Goal: Information Seeking & Learning: Check status

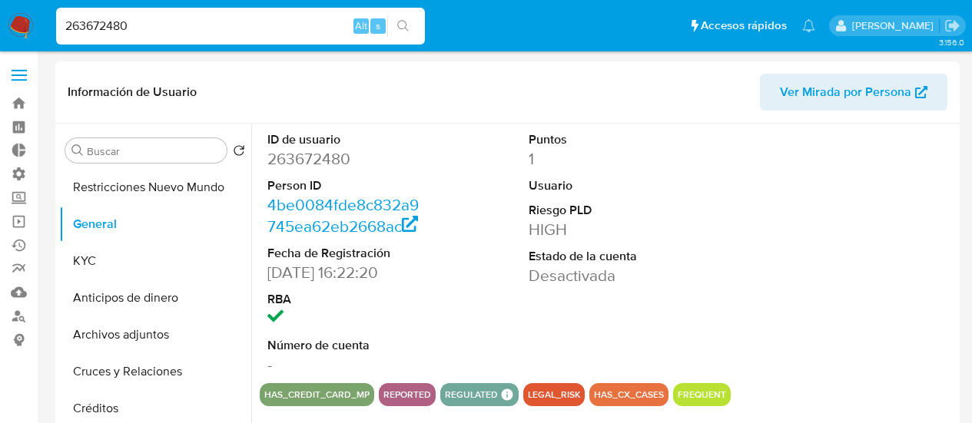
select select "10"
click at [157, 18] on input "263672480" at bounding box center [240, 26] width 369 height 20
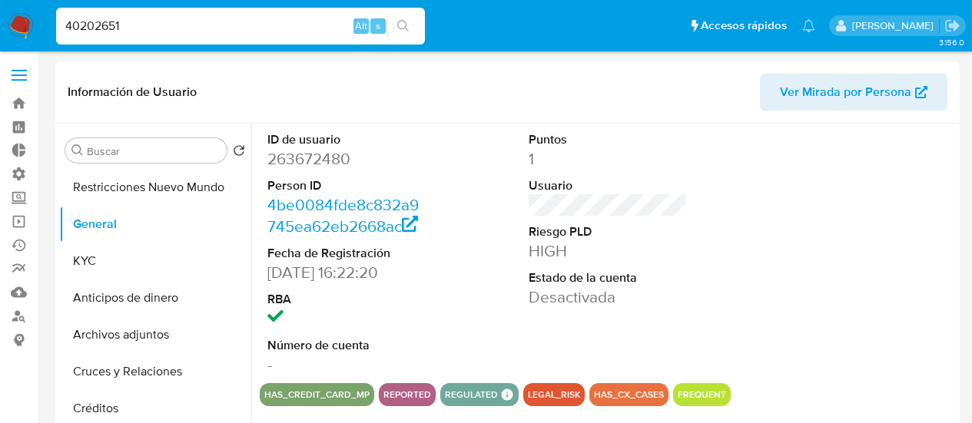
scroll to position [1460, 0]
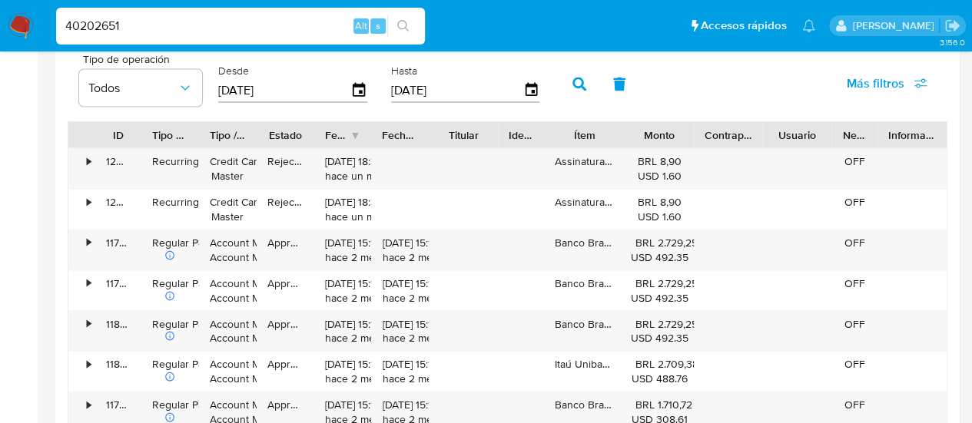
type input "40202651"
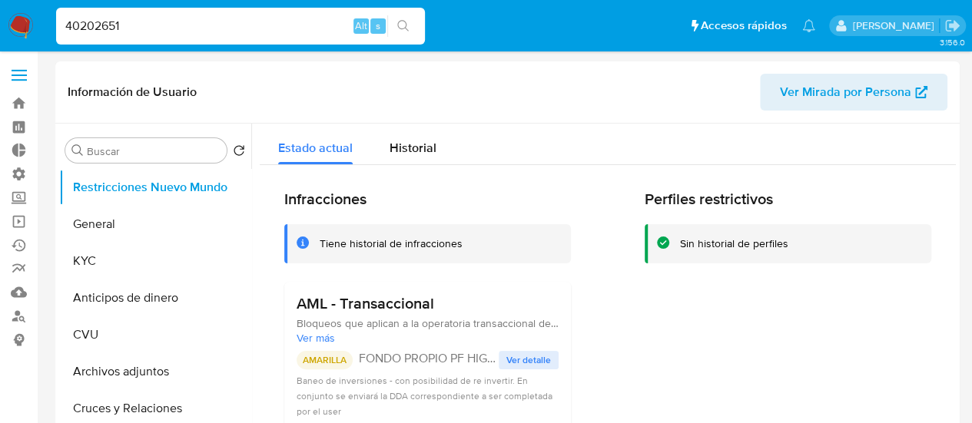
select select "10"
click at [107, 250] on button "KYC" at bounding box center [149, 261] width 180 height 37
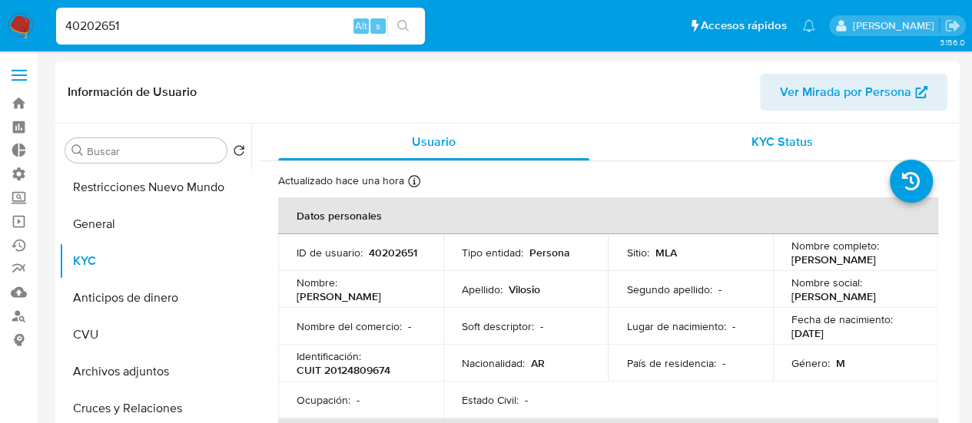
click at [766, 139] on span "KYC Status" at bounding box center [781, 142] width 61 height 18
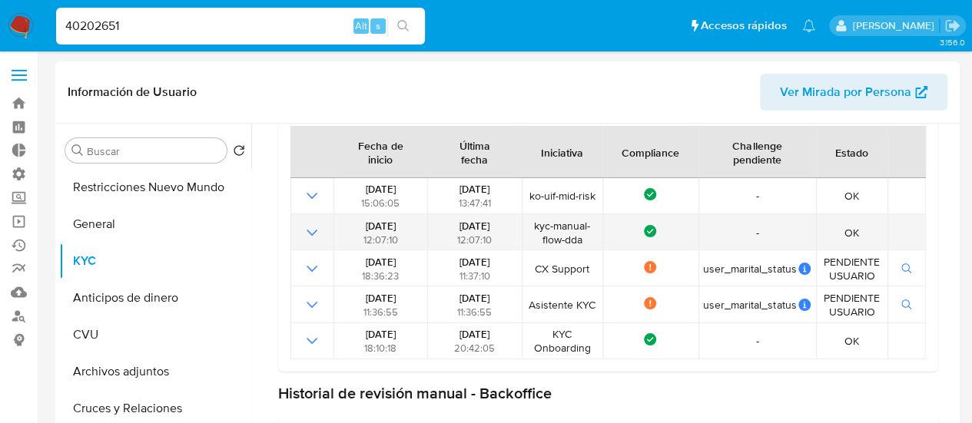
scroll to position [154, 0]
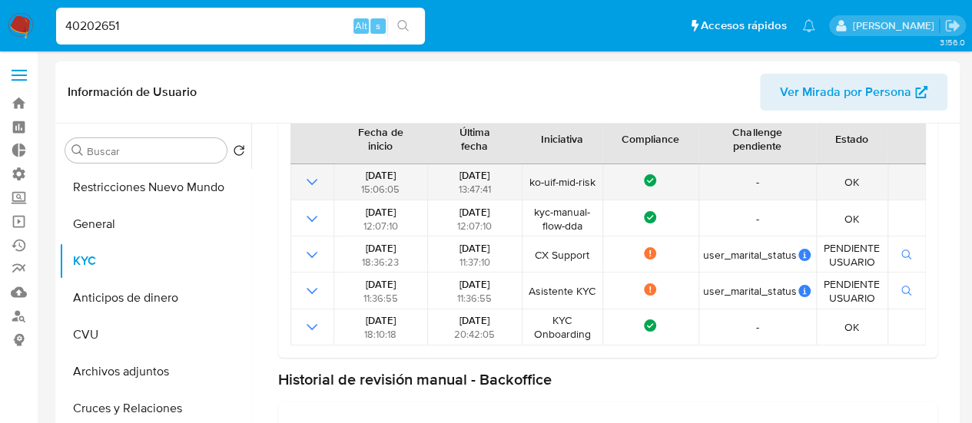
drag, startPoint x: 446, startPoint y: 179, endPoint x: 487, endPoint y: 188, distance: 42.5
click at [487, 188] on div "27/08/2025 13:47:41" at bounding box center [475, 182] width 85 height 28
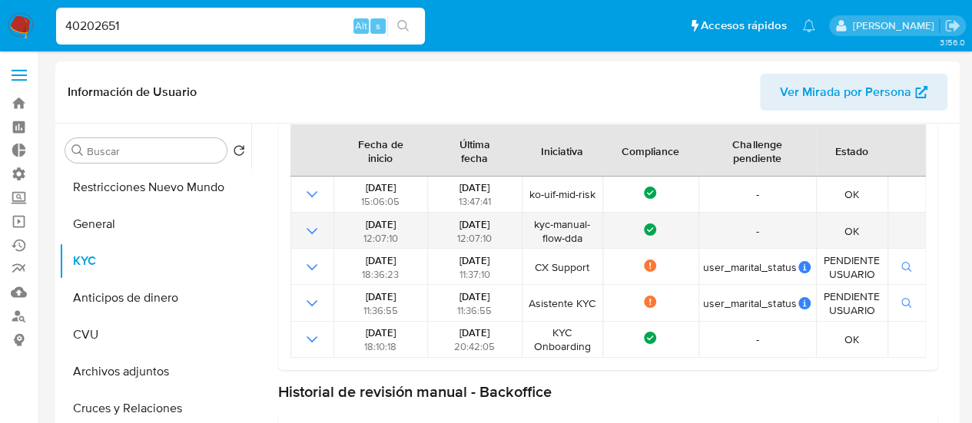
scroll to position [110, 0]
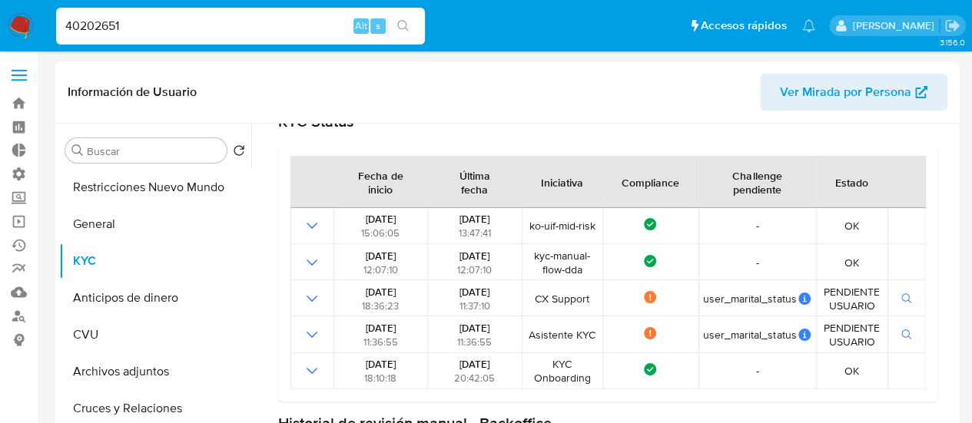
click at [439, 194] on div "Última fecha" at bounding box center [474, 182] width 93 height 51
click at [184, 25] on input "40202651" at bounding box center [240, 26] width 369 height 20
click at [184, 26] on input "40202651" at bounding box center [240, 26] width 369 height 20
paste input
type input "40202651"
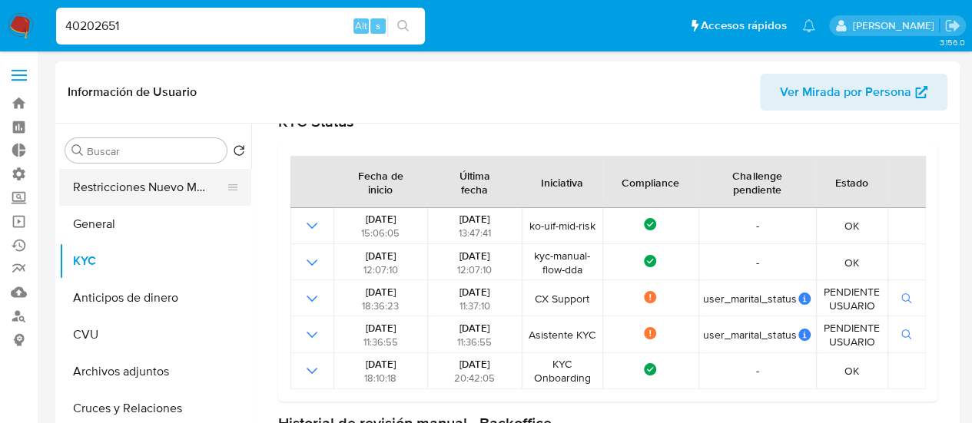
click at [146, 187] on button "Restricciones Nuevo Mundo" at bounding box center [149, 187] width 180 height 37
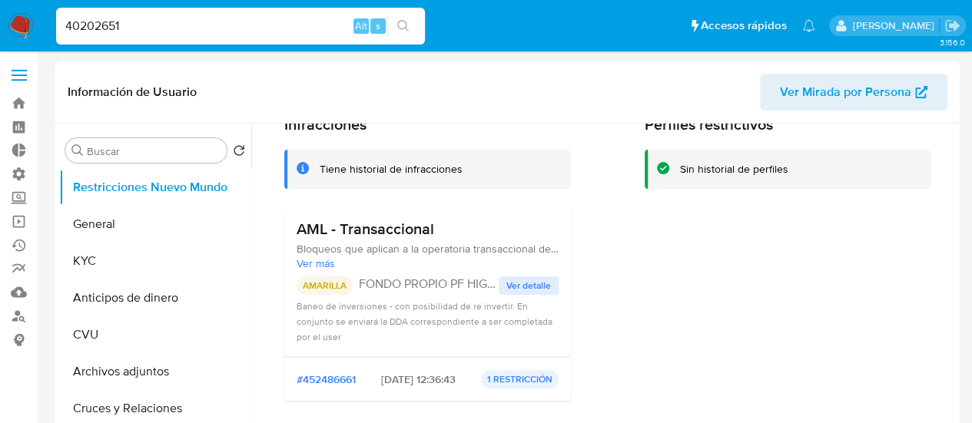
scroll to position [148, 0]
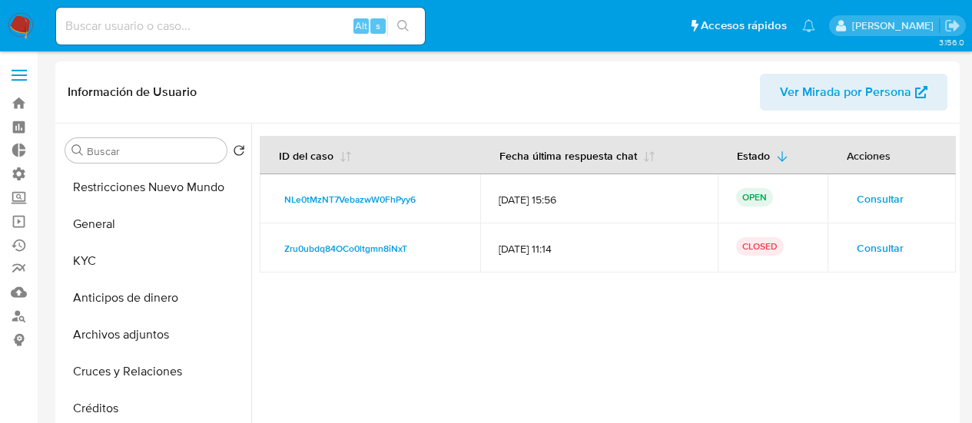
select select "10"
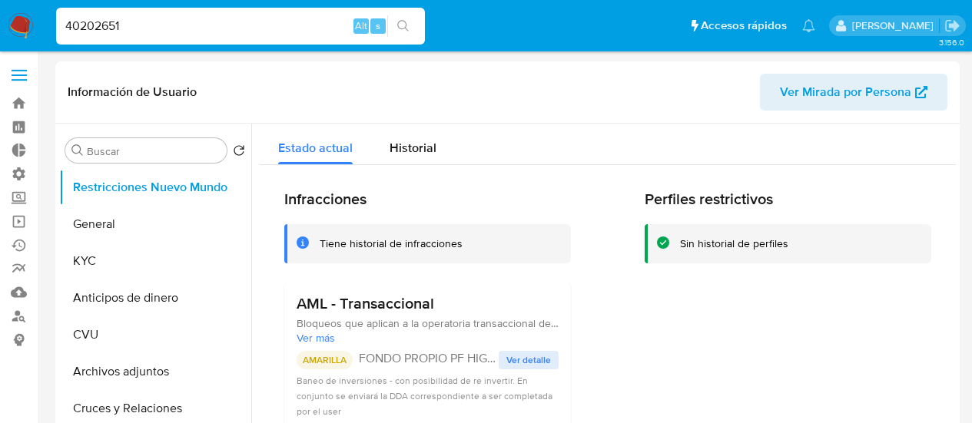
select select "10"
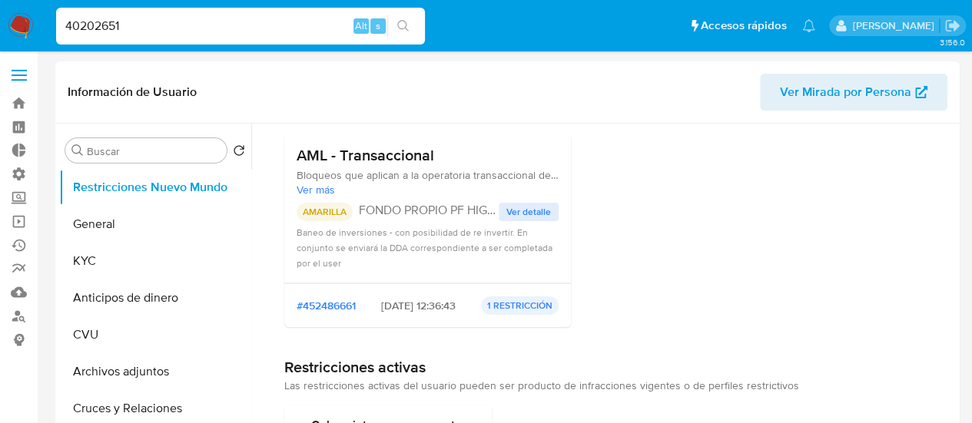
click at [177, 23] on input "40202651" at bounding box center [240, 26] width 369 height 20
paste input "263672480"
type input "263672480"
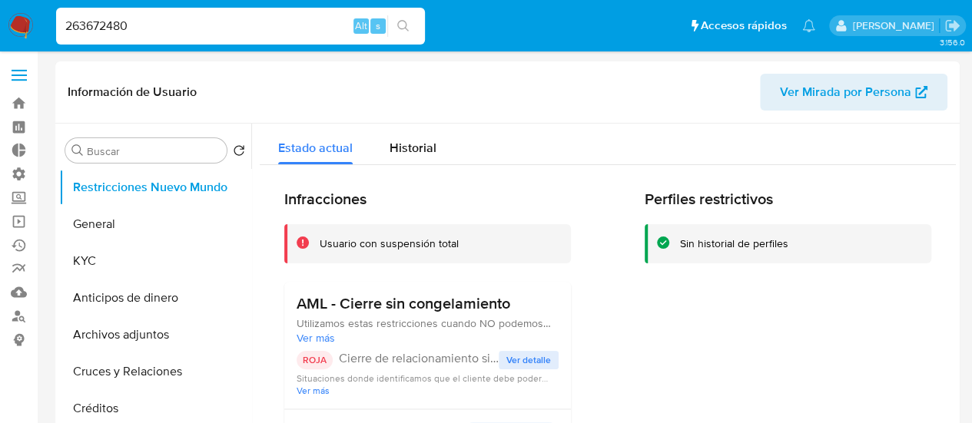
select select "10"
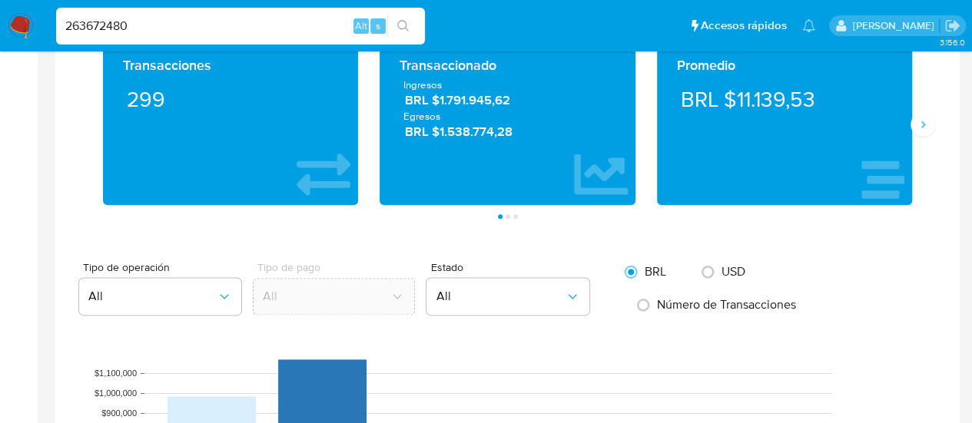
scroll to position [1383, 0]
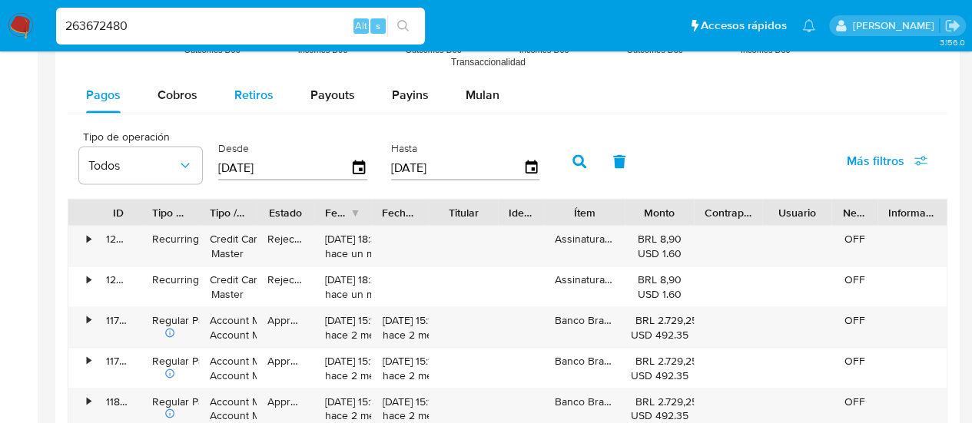
click at [238, 105] on div "Retiros" at bounding box center [253, 94] width 39 height 37
select select "10"
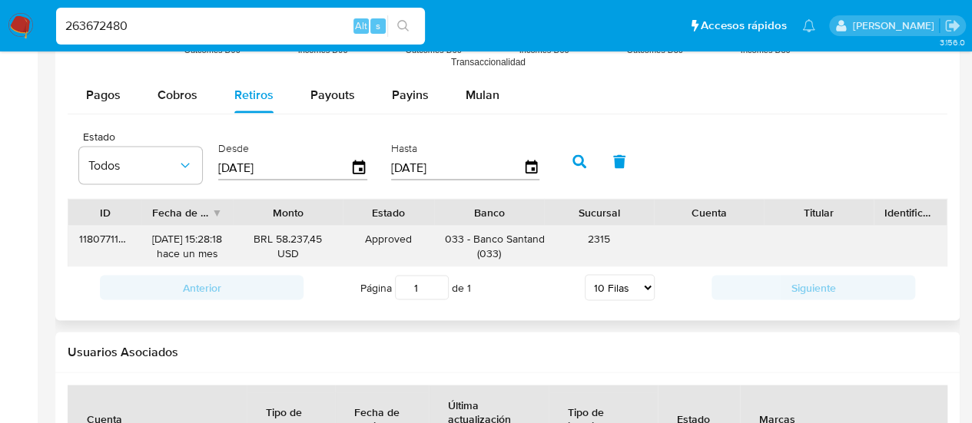
click at [108, 235] on div "118077116441" at bounding box center [104, 246] width 73 height 40
drag, startPoint x: 151, startPoint y: 237, endPoint x: 206, endPoint y: 237, distance: 54.5
click at [206, 237] on div "[DATE] 15:28:18 hace un mes" at bounding box center [187, 245] width 70 height 29
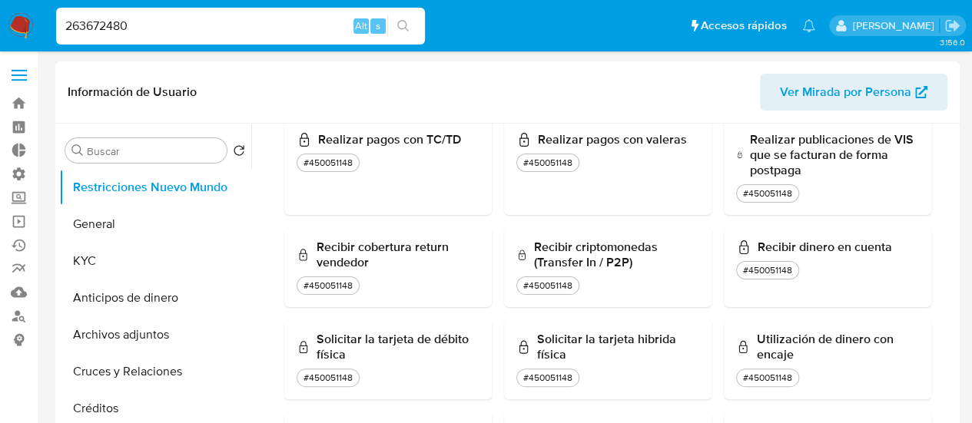
scroll to position [960, 0]
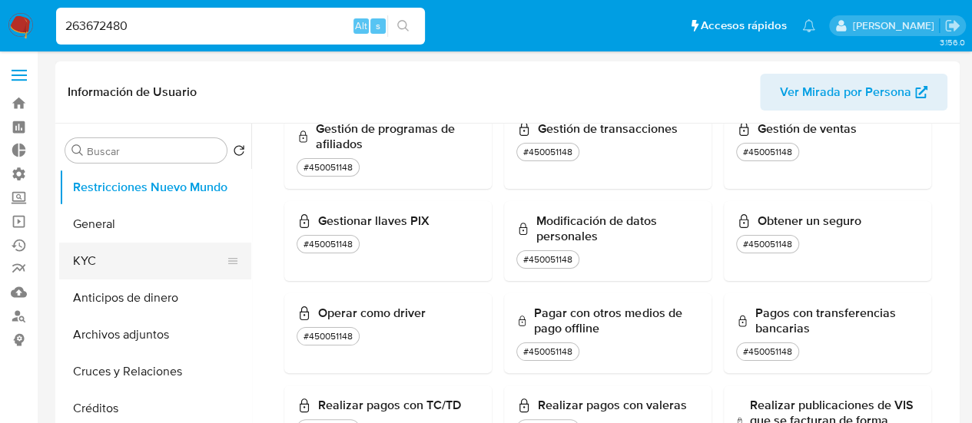
click at [107, 263] on button "KYC" at bounding box center [149, 261] width 180 height 37
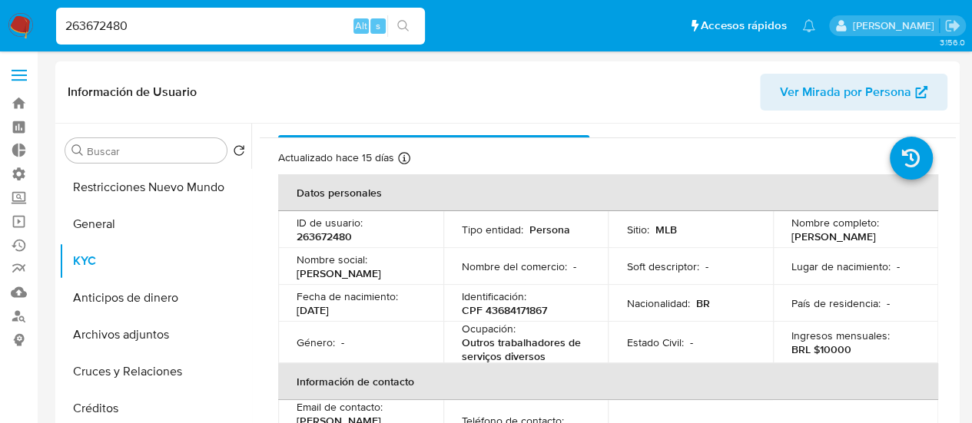
scroll to position [0, 0]
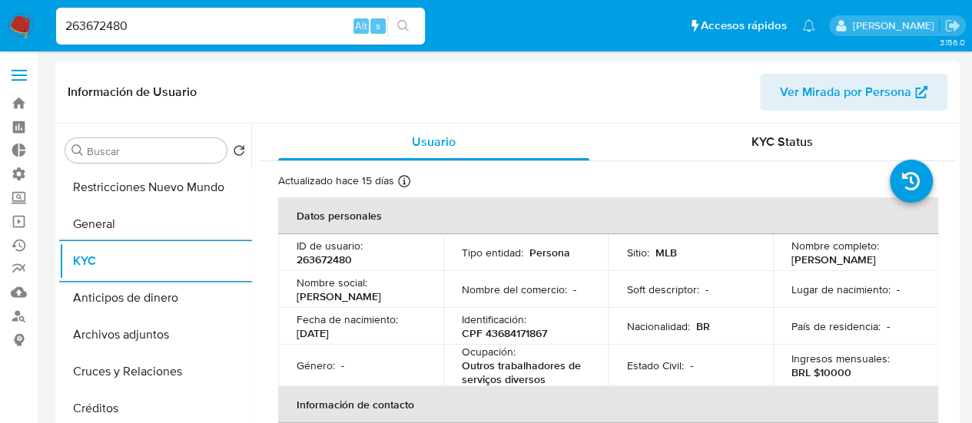
click at [195, 28] on input "263672480" at bounding box center [240, 26] width 369 height 20
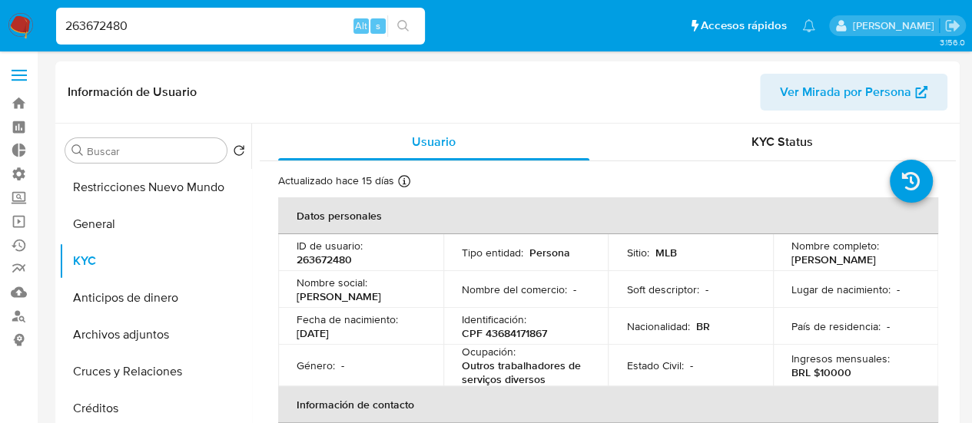
click at [195, 28] on input "263672480" at bounding box center [240, 26] width 369 height 20
type input "fravega"
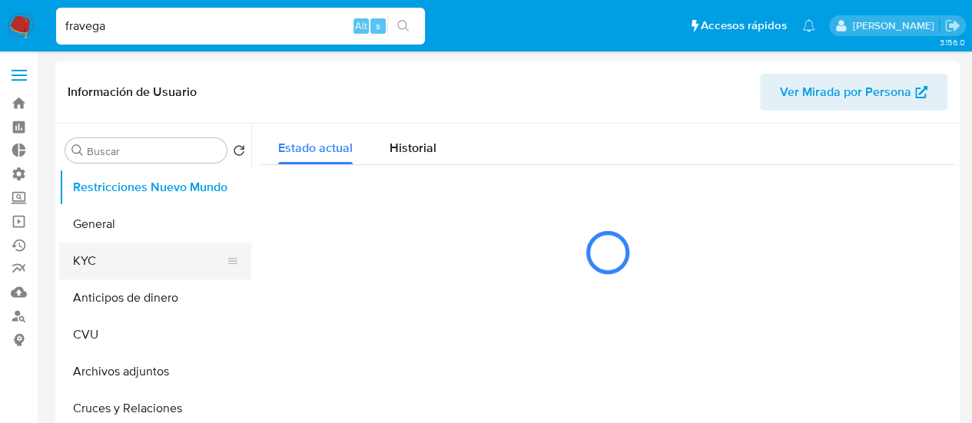
click at [115, 250] on button "KYC" at bounding box center [149, 261] width 180 height 37
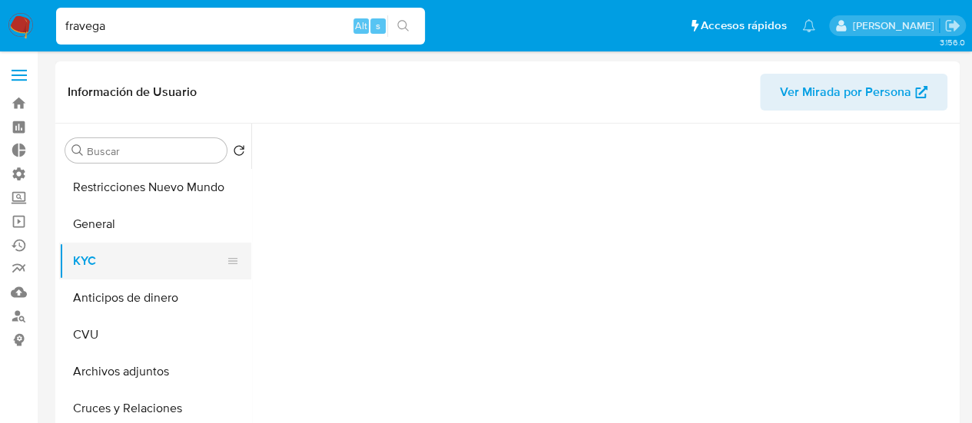
select select "10"
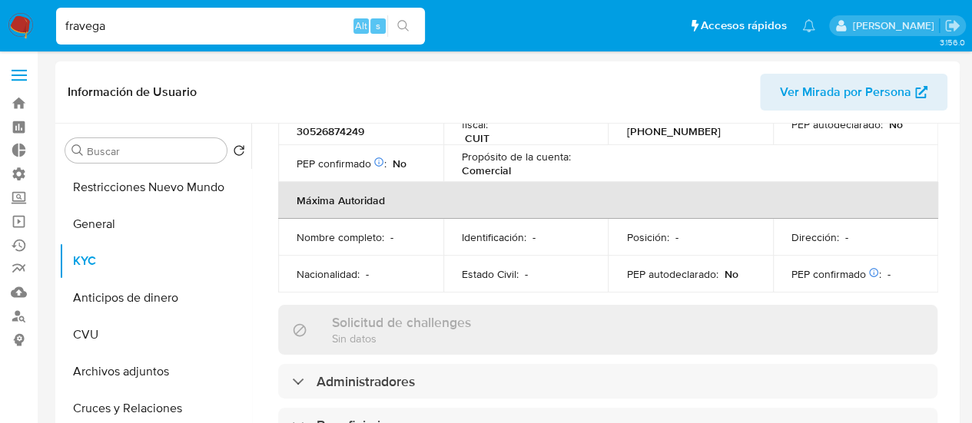
scroll to position [845, 0]
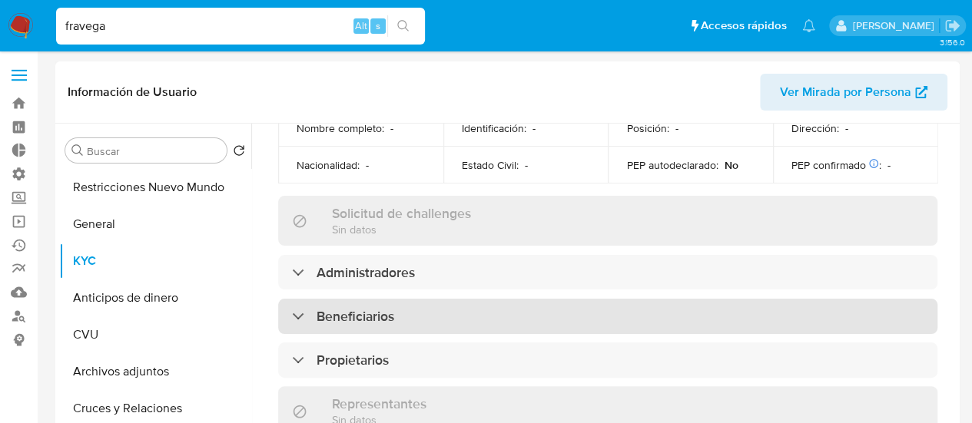
click at [466, 299] on div "Beneficiarios" at bounding box center [607, 316] width 659 height 35
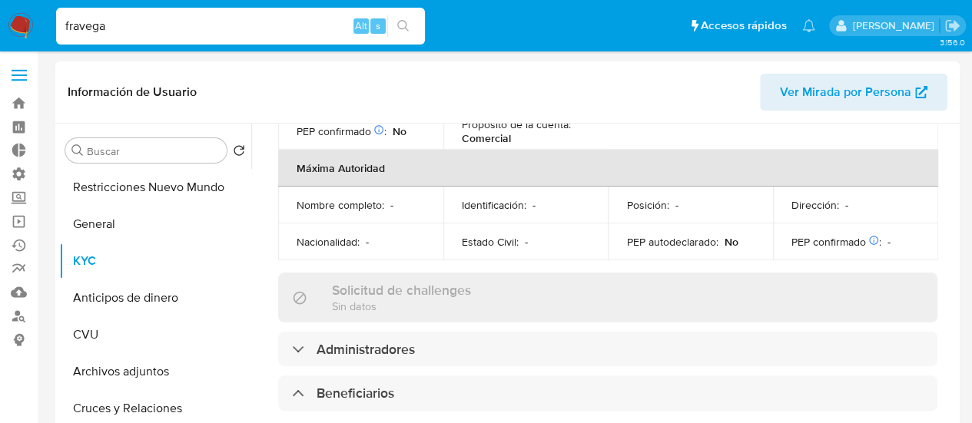
scroll to position [853, 0]
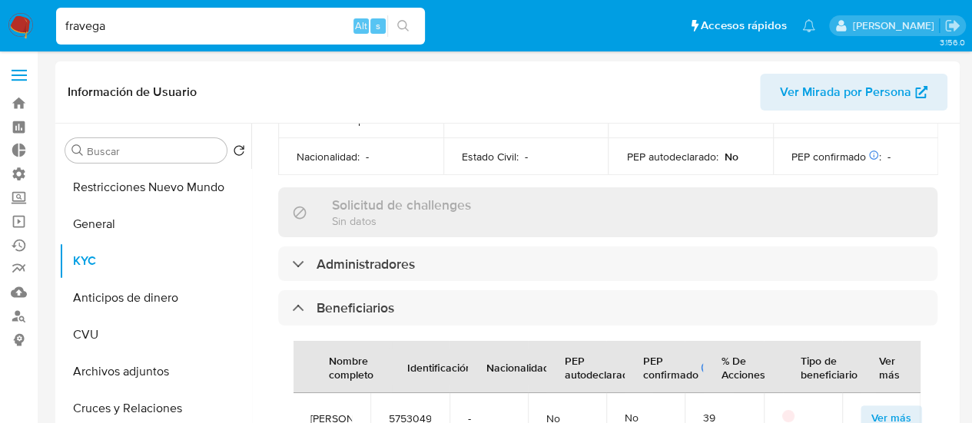
drag, startPoint x: 872, startPoint y: 340, endPoint x: 871, endPoint y: 333, distance: 7.7
click at [871, 393] on td "Ver más" at bounding box center [881, 417] width 78 height 49
click at [873, 407] on span "Ver más" at bounding box center [891, 418] width 40 height 22
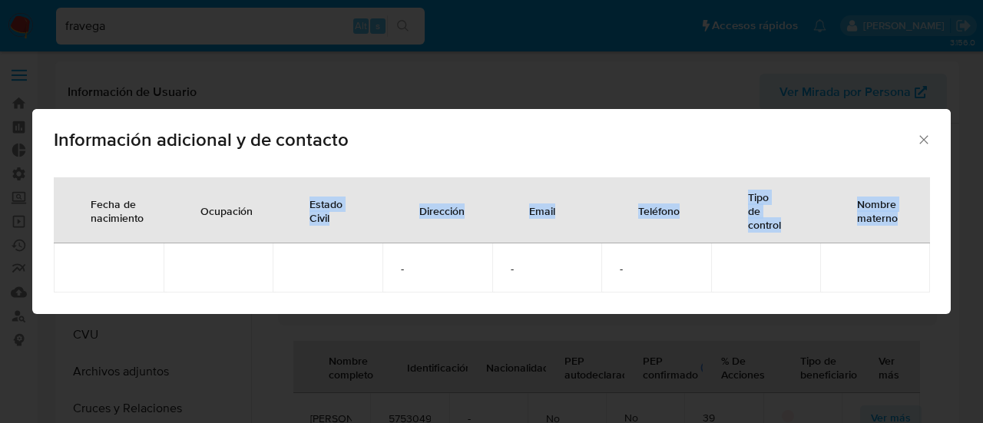
drag, startPoint x: 250, startPoint y: 243, endPoint x: 372, endPoint y: 249, distance: 121.5
click at [372, 249] on table "Fecha de nacimiento Ocupación Estado Civil Dirección Email Teléfono Tipo de con…" at bounding box center [492, 234] width 877 height 115
click at [918, 139] on icon "Cerrar" at bounding box center [923, 139] width 15 height 15
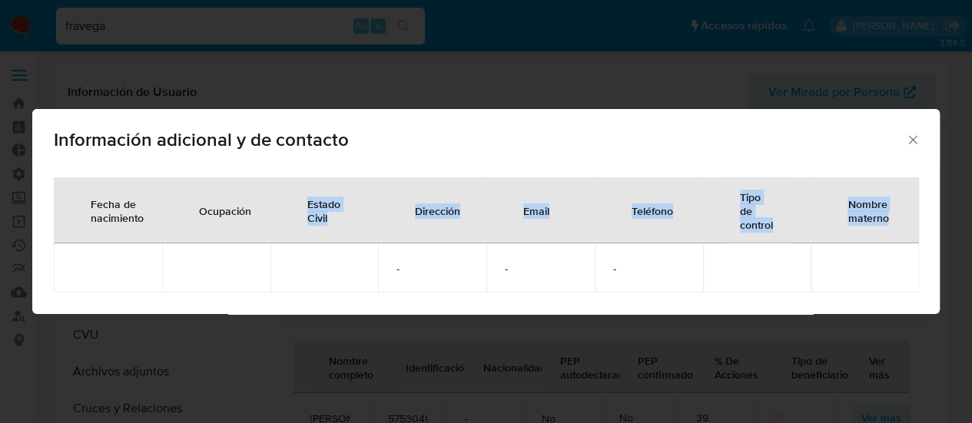
scroll to position [0, 0]
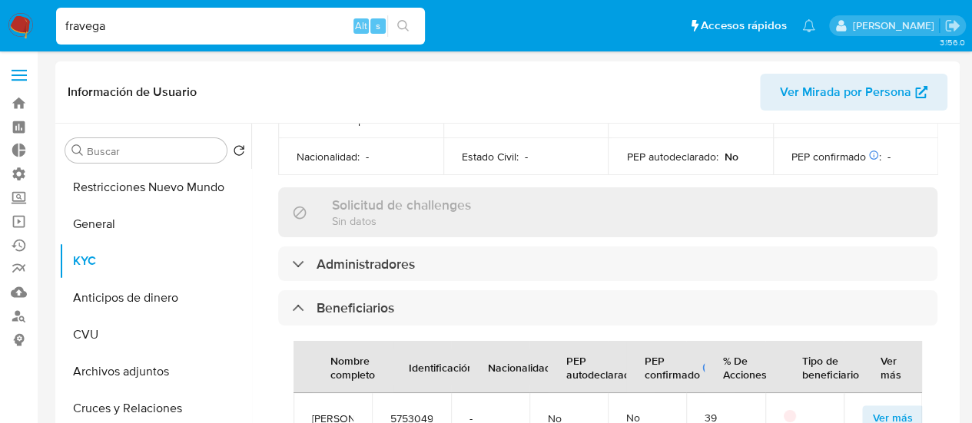
click at [862, 406] on button "Ver más" at bounding box center [892, 418] width 61 height 25
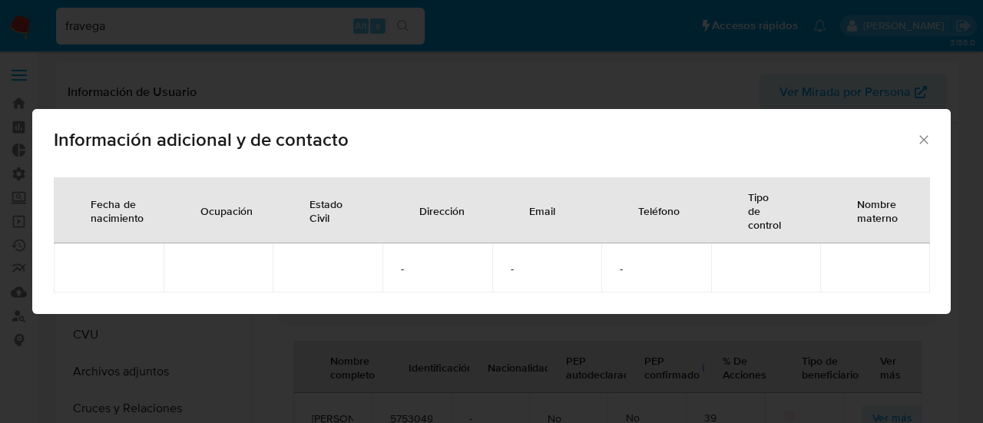
click at [928, 136] on icon "Cerrar" at bounding box center [923, 139] width 15 height 15
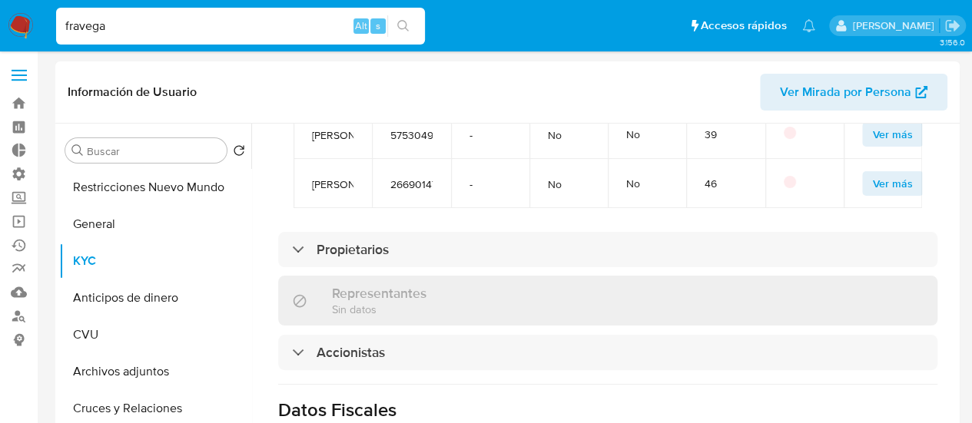
scroll to position [1161, 0]
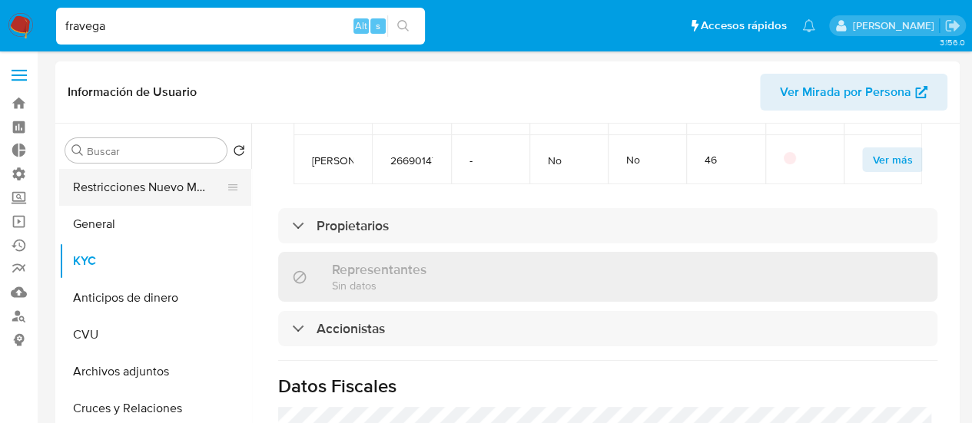
click at [139, 198] on button "Restricciones Nuevo Mundo" at bounding box center [149, 187] width 180 height 37
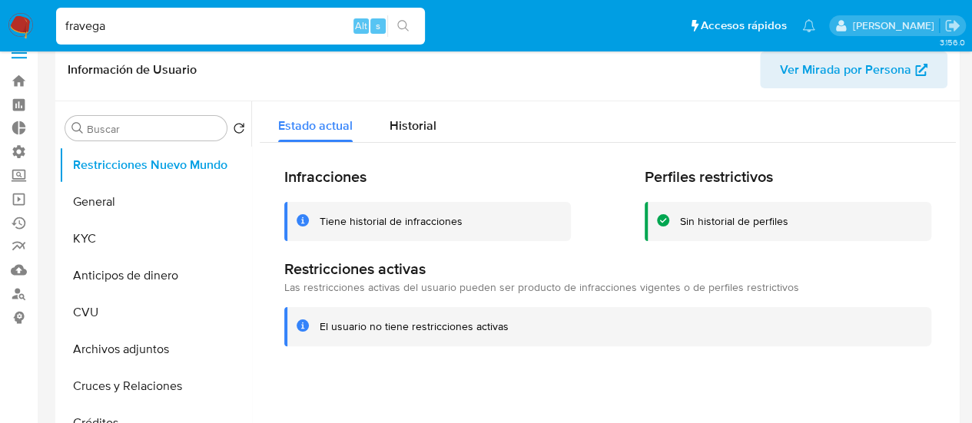
scroll to position [77, 0]
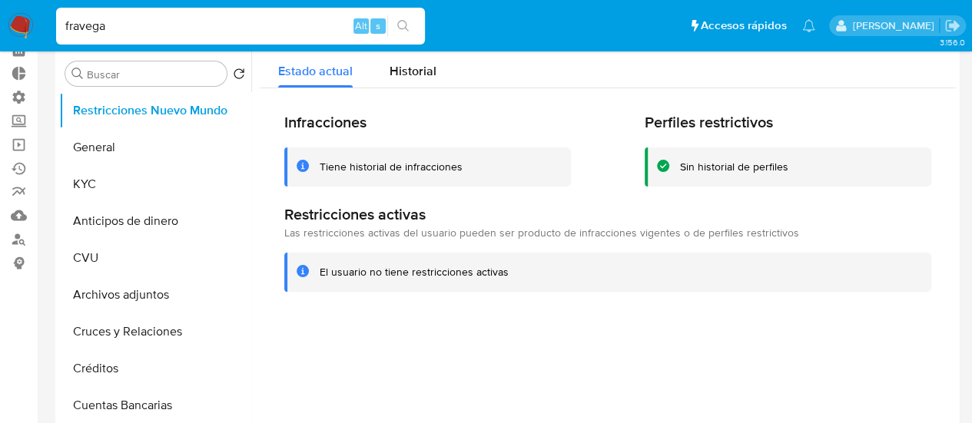
click at [624, 423] on div at bounding box center [603, 243] width 704 height 393
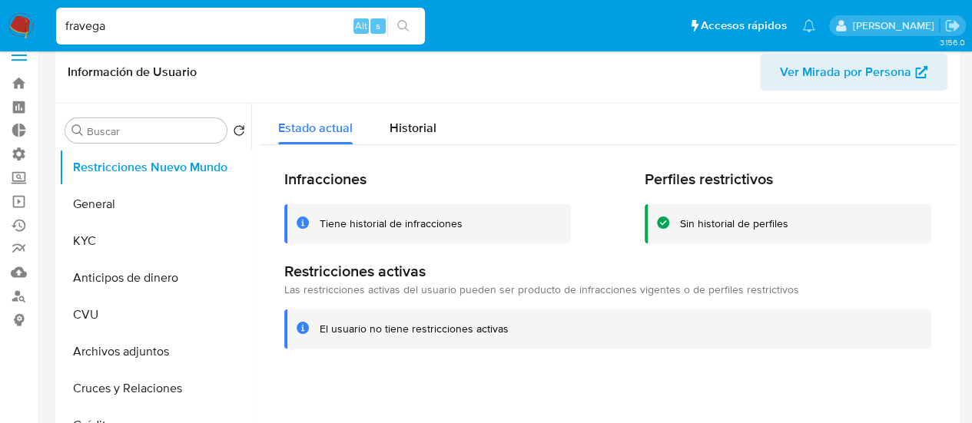
scroll to position [0, 0]
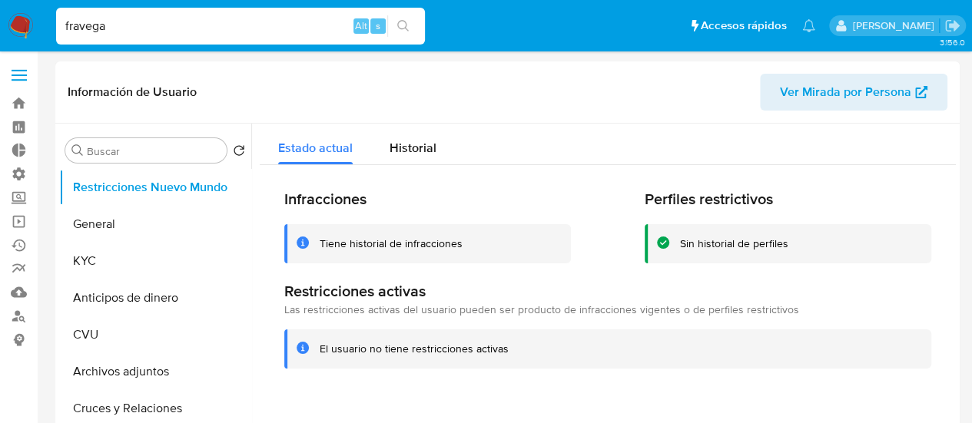
click at [137, 31] on input "fravega" at bounding box center [240, 26] width 369 height 20
paste input "1556473777"
type input "1556473777"
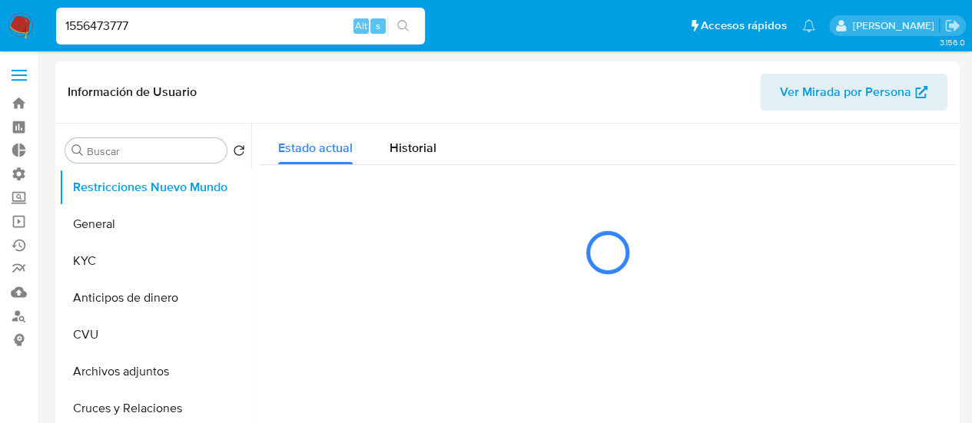
select select "10"
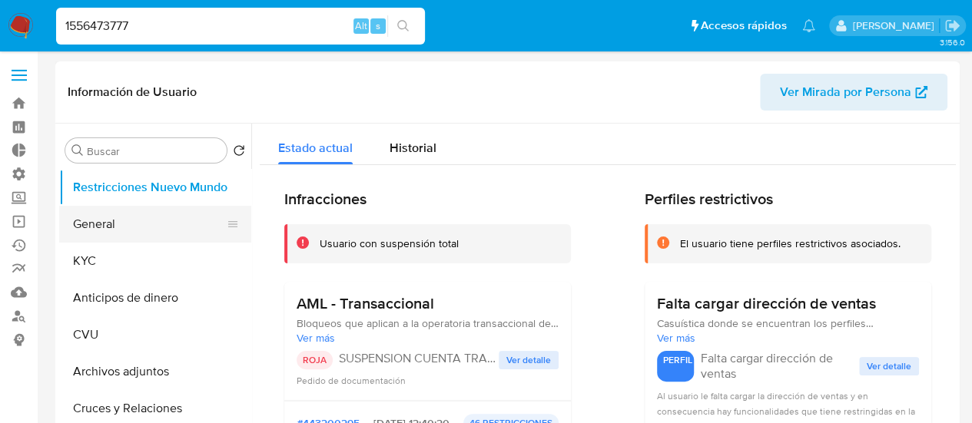
click at [133, 237] on button "General" at bounding box center [149, 224] width 180 height 37
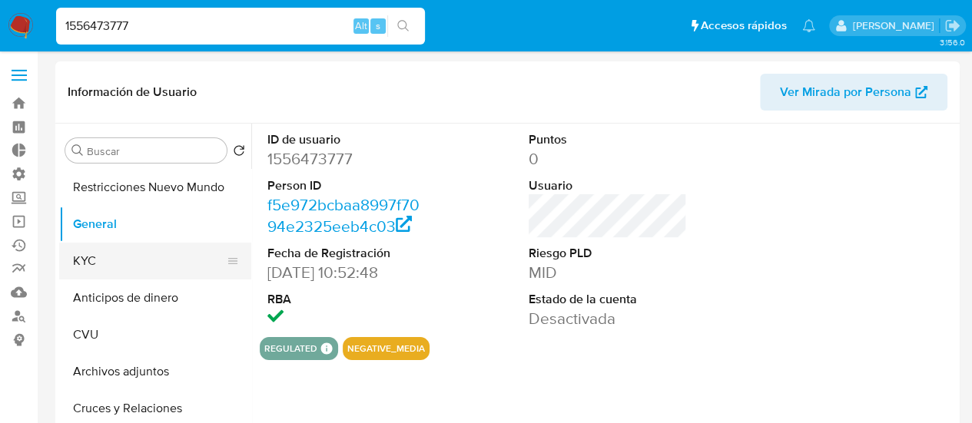
click at [120, 265] on button "KYC" at bounding box center [149, 261] width 180 height 37
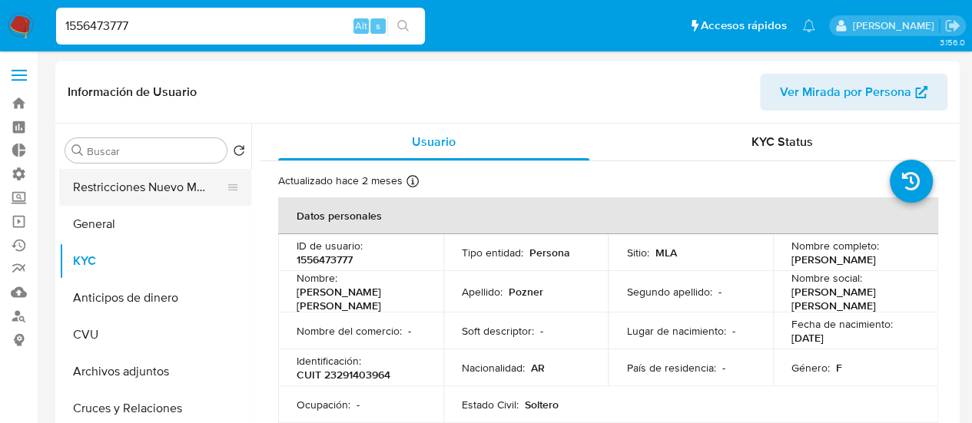
click at [114, 197] on button "Restricciones Nuevo Mundo" at bounding box center [149, 187] width 180 height 37
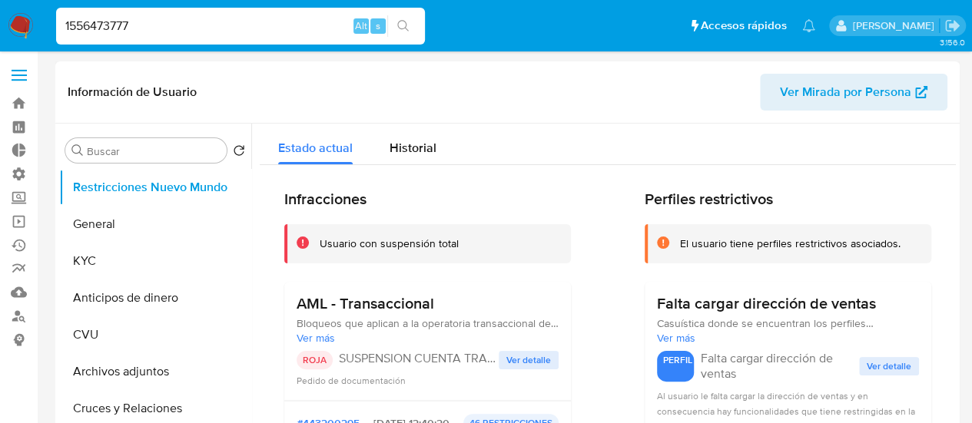
drag, startPoint x: 287, startPoint y: 193, endPoint x: 399, endPoint y: 201, distance: 112.4
click at [399, 201] on h2 "Infracciones" at bounding box center [427, 199] width 287 height 19
drag, startPoint x: 368, startPoint y: 199, endPoint x: 283, endPoint y: 199, distance: 85.3
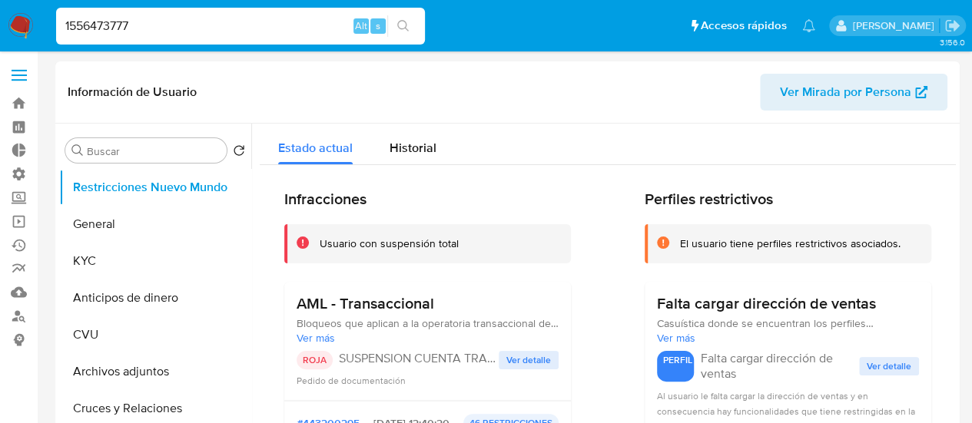
click at [181, 20] on input "1556473777" at bounding box center [240, 26] width 369 height 20
drag, startPoint x: 181, startPoint y: 19, endPoint x: 187, endPoint y: 28, distance: 10.7
click at [180, 22] on input "1556473777" at bounding box center [240, 26] width 369 height 20
paste input "1556473777"
click at [187, 28] on input "15564737771556473777" at bounding box center [240, 26] width 369 height 20
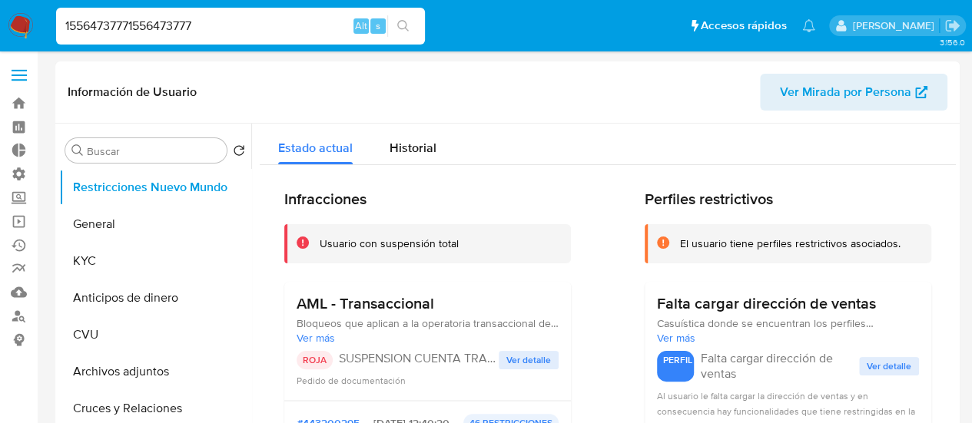
click at [187, 28] on input "15564737771556473777" at bounding box center [240, 26] width 369 height 20
paste input
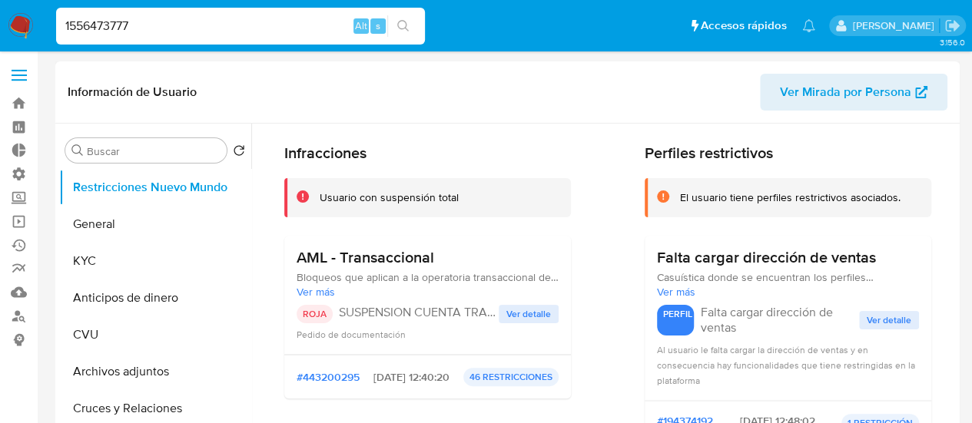
scroll to position [77, 0]
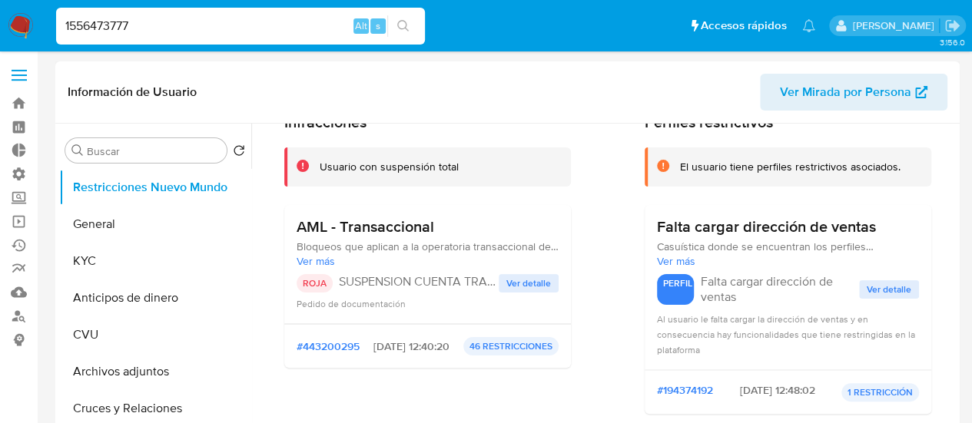
drag, startPoint x: 495, startPoint y: 356, endPoint x: 458, endPoint y: 352, distance: 37.8
click at [459, 352] on div "#443200295 [DATE] 12:40:20 46 RESTRICCIONES" at bounding box center [428, 346] width 262 height 18
click at [412, 337] on div "#443200295 [DATE] 12:40:20 46 RESTRICCIONES" at bounding box center [428, 346] width 262 height 18
drag, startPoint x: 310, startPoint y: 247, endPoint x: 447, endPoint y: 249, distance: 136.7
click at [447, 249] on span "Bloqueos que aplican a la operatoria transaccional de AML. A su vez se aplican …" at bounding box center [428, 247] width 262 height 14
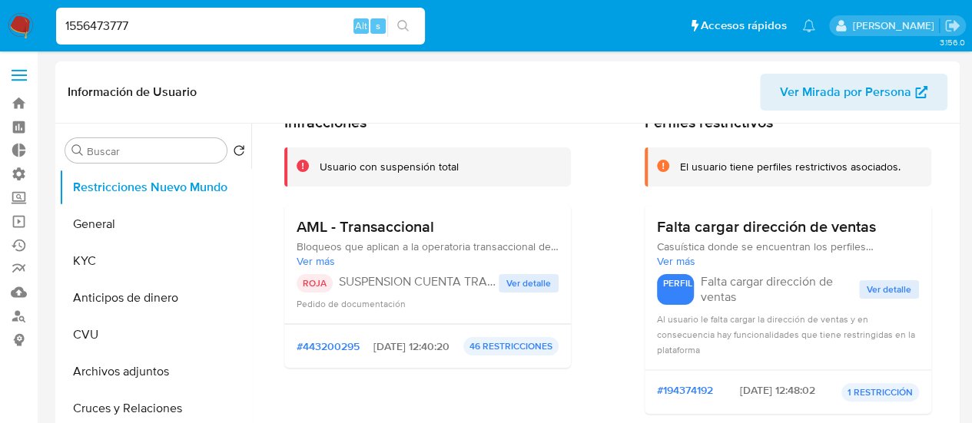
click at [447, 249] on span "Bloqueos que aplican a la operatoria transaccional de AML. A su vez se aplican …" at bounding box center [428, 247] width 262 height 14
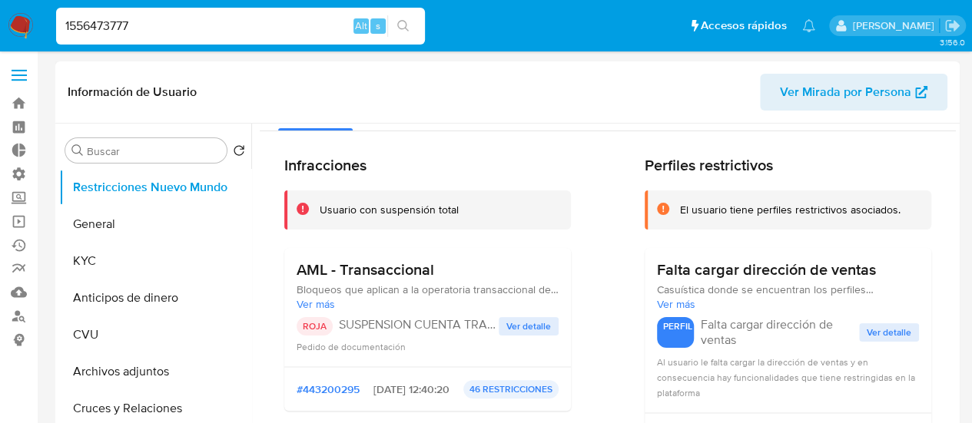
scroll to position [0, 0]
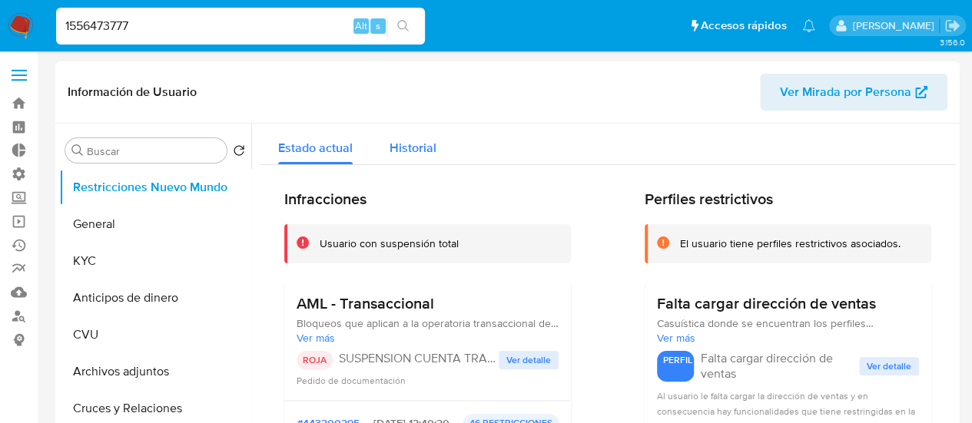
click at [427, 157] on div "Historial" at bounding box center [412, 144] width 47 height 41
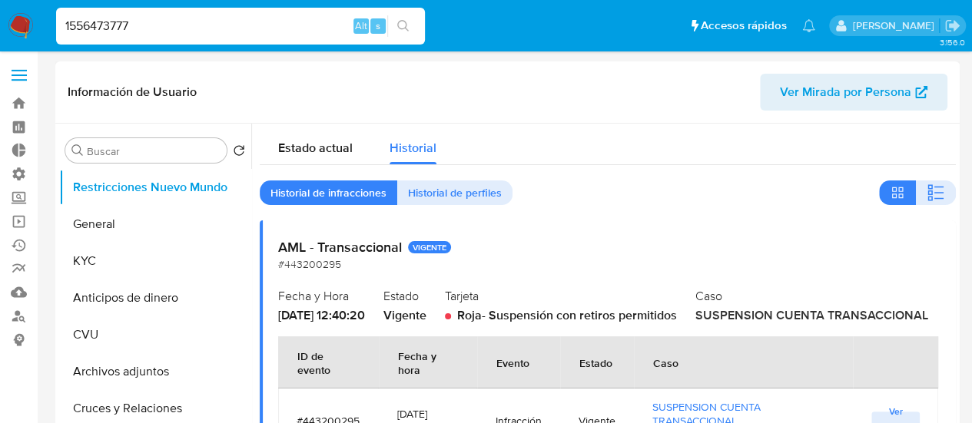
click at [572, 141] on div "Estado actual Historial" at bounding box center [608, 144] width 696 height 41
click at [93, 267] on button "KYC" at bounding box center [149, 261] width 180 height 37
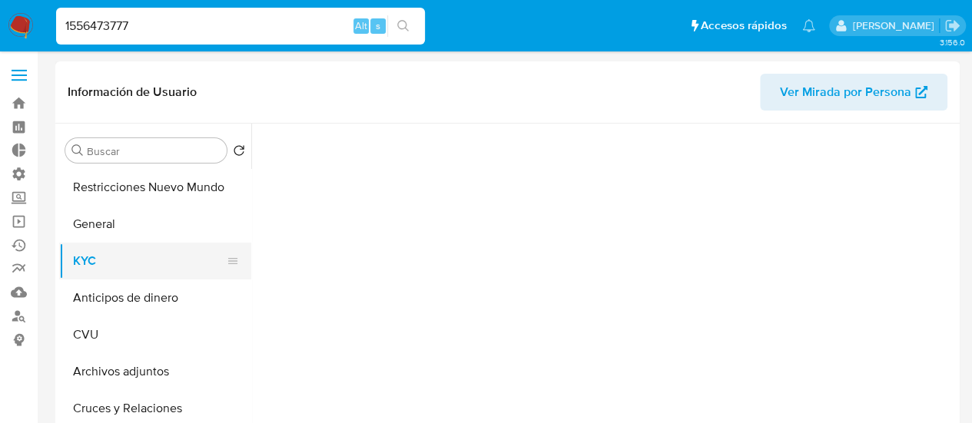
scroll to position [0, 0]
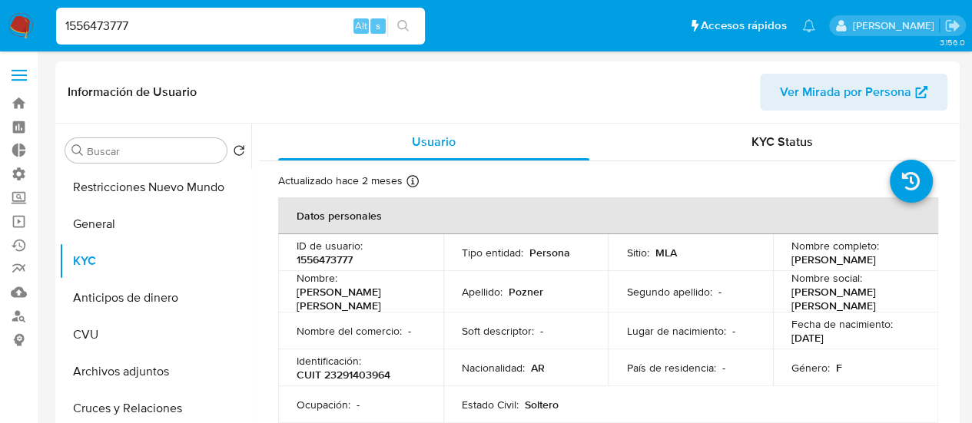
click at [126, 34] on input "1556473777" at bounding box center [240, 26] width 369 height 20
paste input "660896869"
type input "660896869"
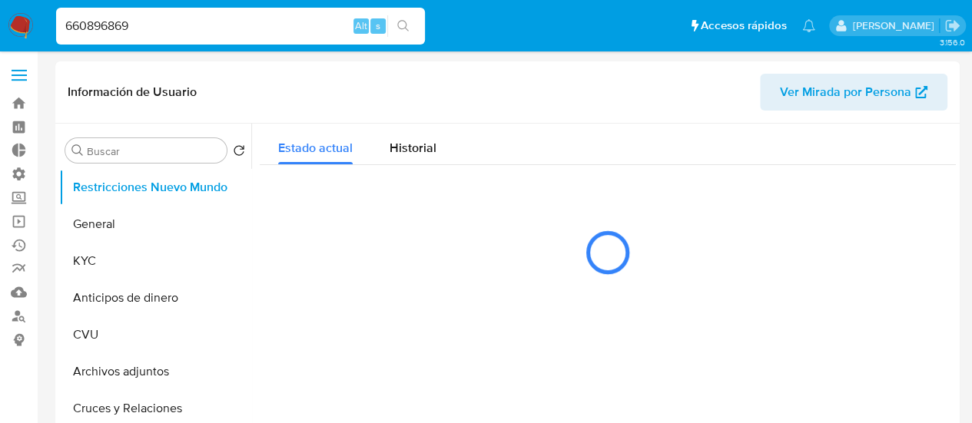
select select "10"
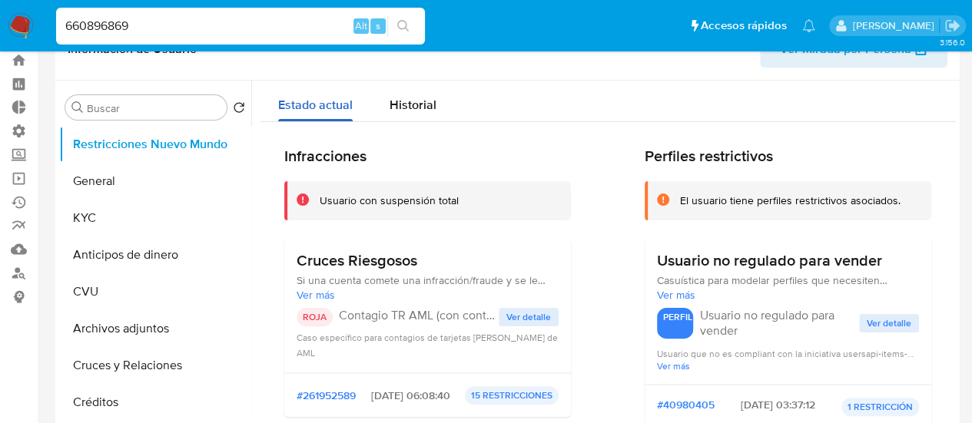
scroll to position [77, 0]
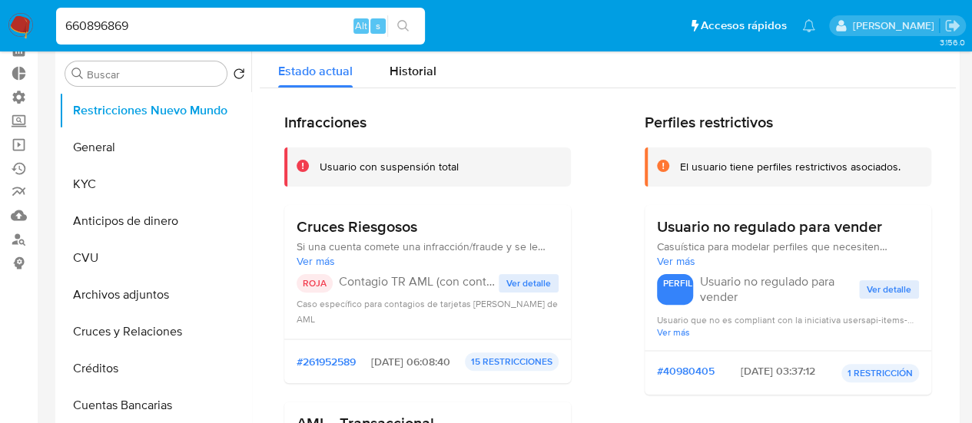
click at [501, 282] on button "Ver detalle" at bounding box center [529, 283] width 60 height 18
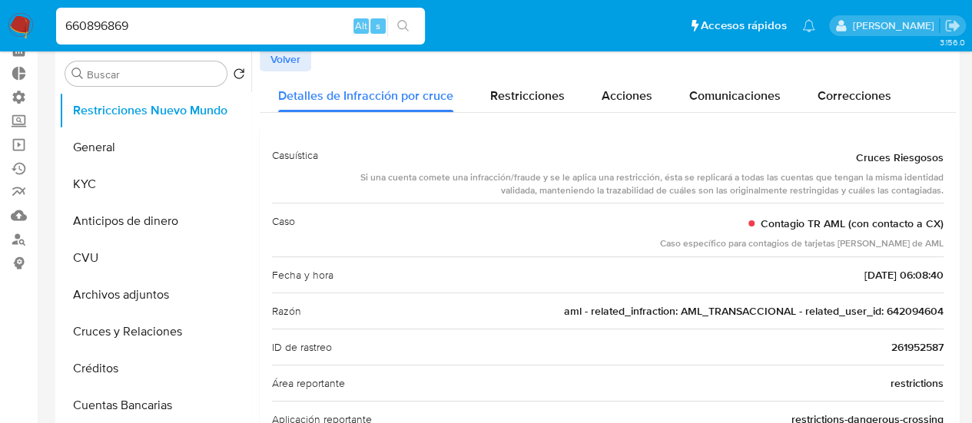
drag, startPoint x: 710, startPoint y: 231, endPoint x: 862, endPoint y: 248, distance: 153.0
click at [862, 248] on div "Contagio TR AML (con contacto a CX) Caso específico para contagios de tarjetas …" at bounding box center [801, 230] width 283 height 41
click at [862, 248] on div "Caso específico para contagios de tarjetas [PERSON_NAME] de AML" at bounding box center [801, 243] width 283 height 13
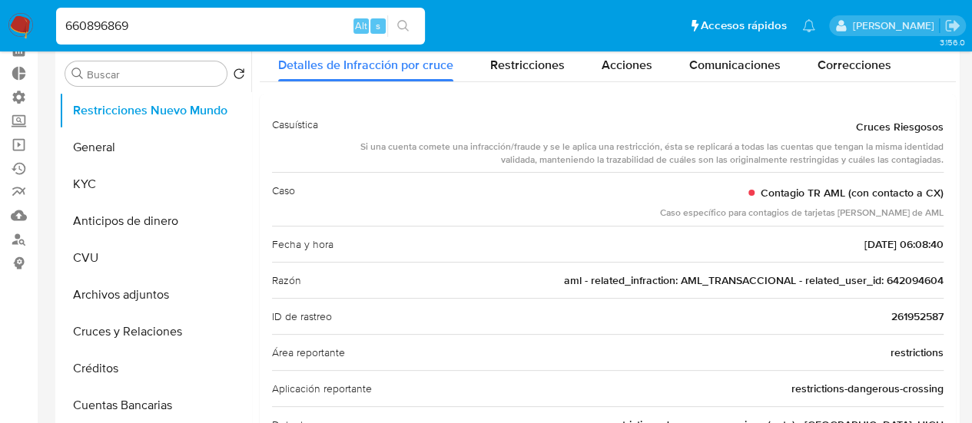
scroll to position [0, 0]
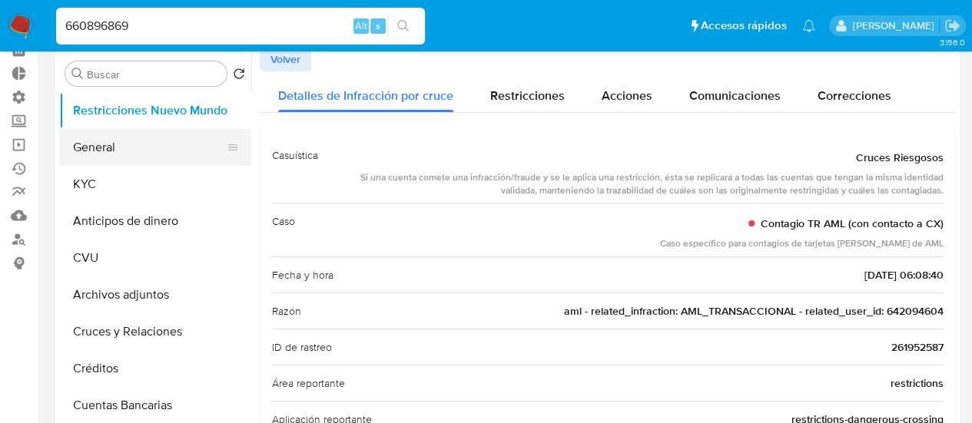
click at [121, 153] on button "General" at bounding box center [149, 147] width 180 height 37
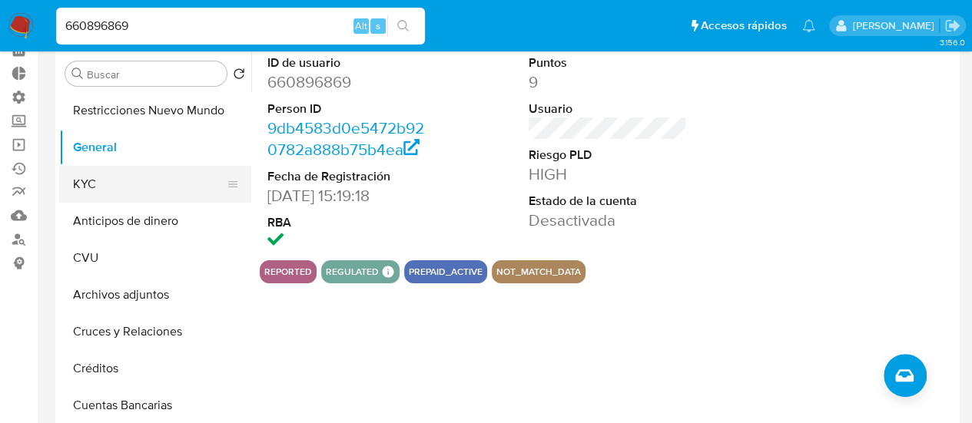
click at [97, 189] on button "KYC" at bounding box center [149, 184] width 180 height 37
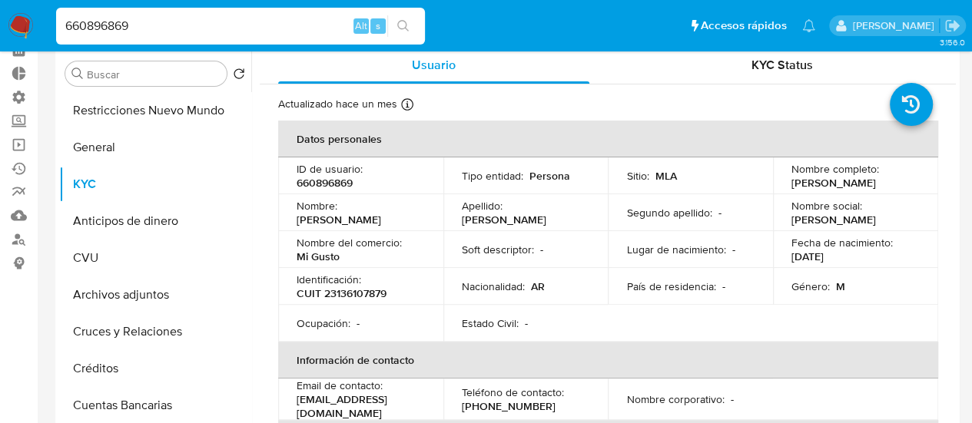
click at [154, 20] on input "660896869" at bounding box center [240, 26] width 369 height 20
paste input "91754609"
type input "91754609"
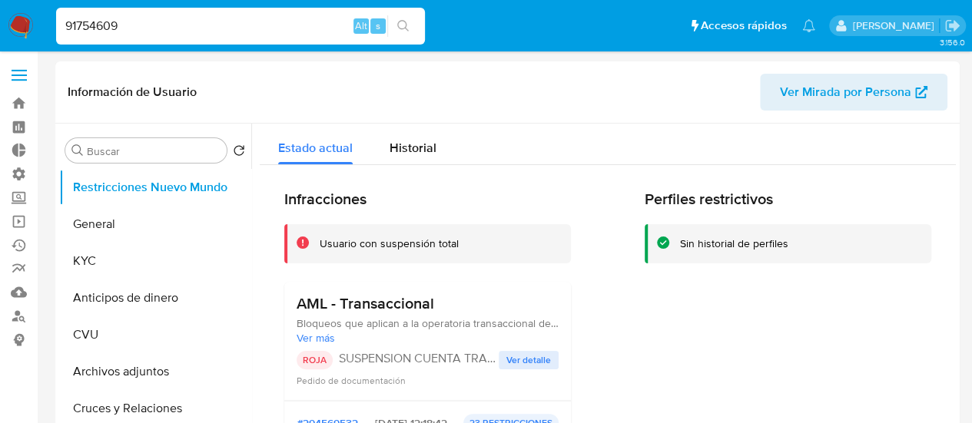
select select "10"
click at [91, 24] on input "91754609" at bounding box center [240, 26] width 369 height 20
paste input
drag, startPoint x: 175, startPoint y: 133, endPoint x: 144, endPoint y: 80, distance: 61.3
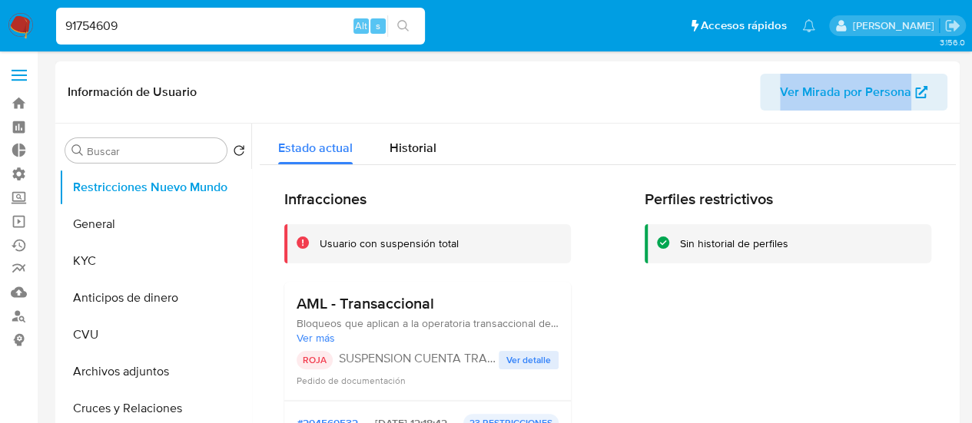
click at [147, 95] on div "Información de Usuario Ver Mirada por Persona" at bounding box center [507, 92] width 904 height 62
click at [140, 23] on input "91754609" at bounding box center [240, 26] width 369 height 20
paste input "642094604"
type input "642094604"
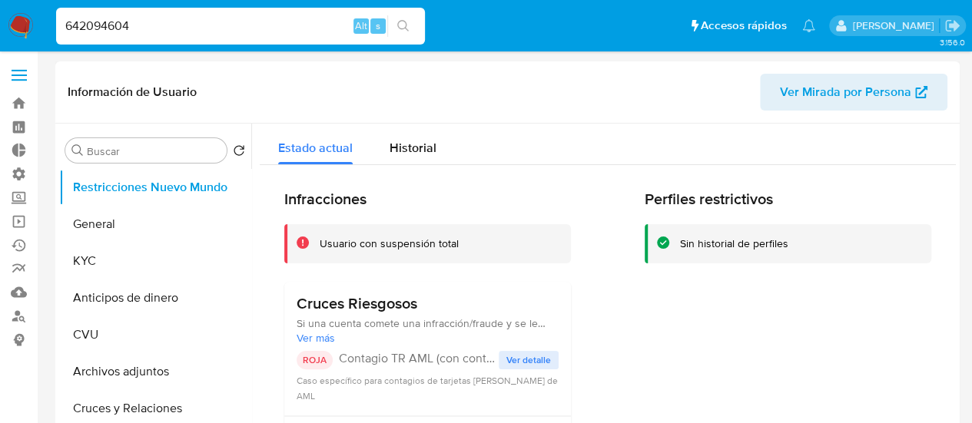
select select "10"
click at [155, 226] on button "General" at bounding box center [149, 224] width 180 height 37
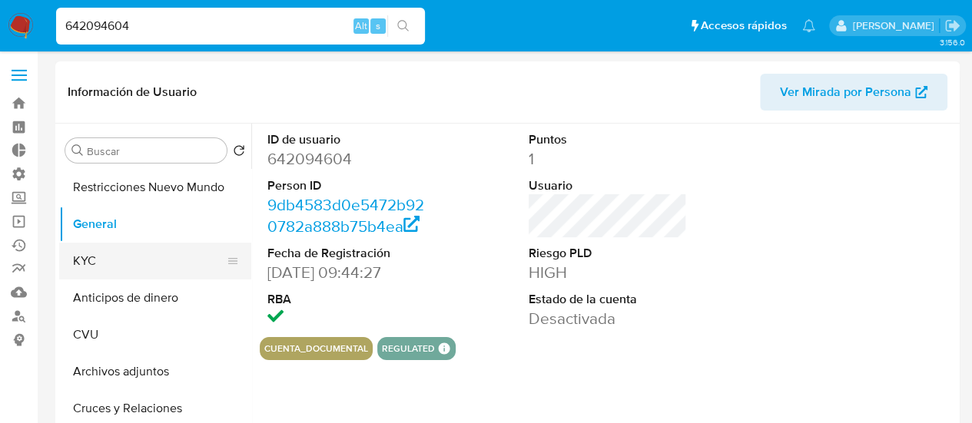
click at [117, 252] on button "KYC" at bounding box center [149, 261] width 180 height 37
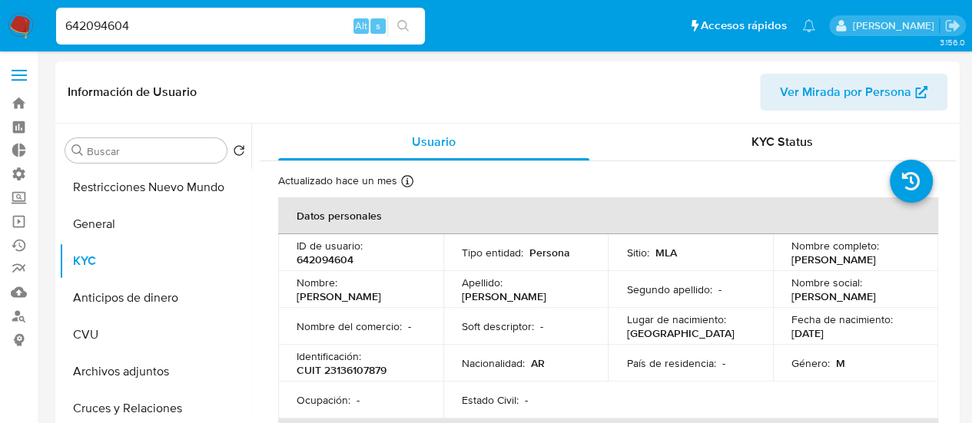
click at [154, 24] on input "642094604" at bounding box center [240, 26] width 369 height 20
drag, startPoint x: 154, startPoint y: 24, endPoint x: 176, endPoint y: 24, distance: 21.5
click at [155, 22] on input "642094604" at bounding box center [240, 26] width 369 height 20
paste input "1556473777"
click at [176, 24] on input "6420946041556473777" at bounding box center [240, 26] width 369 height 20
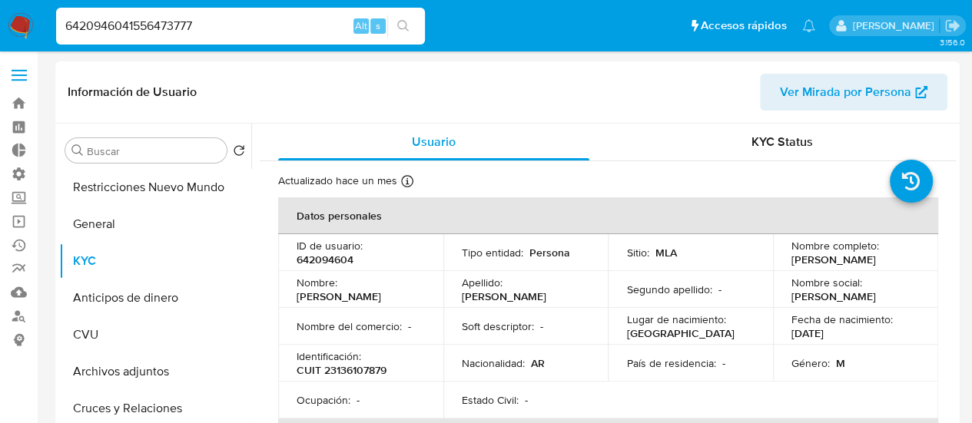
click at [176, 24] on input "6420946041556473777" at bounding box center [240, 26] width 369 height 20
paste input
type input "1556473777"
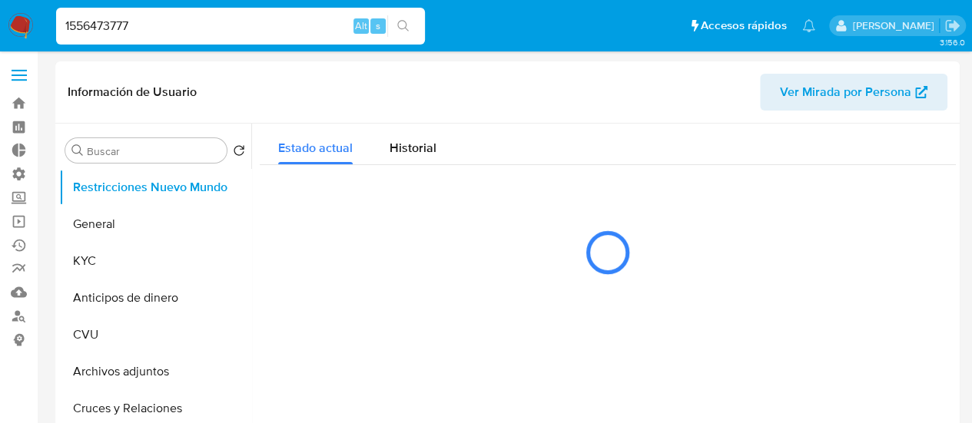
select select "10"
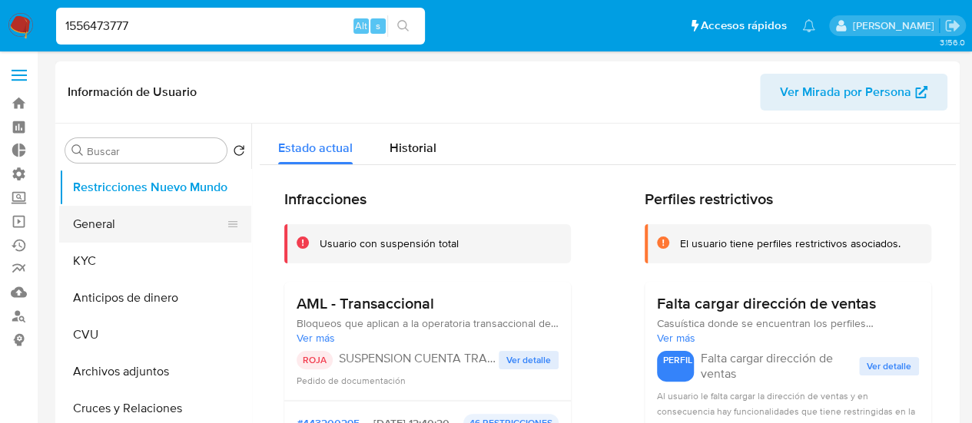
click at [124, 218] on button "General" at bounding box center [149, 224] width 180 height 37
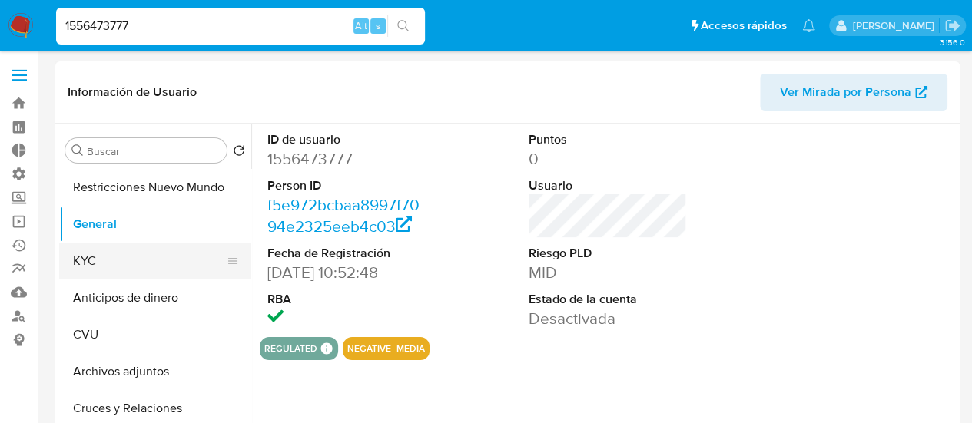
click at [124, 250] on button "KYC" at bounding box center [149, 261] width 180 height 37
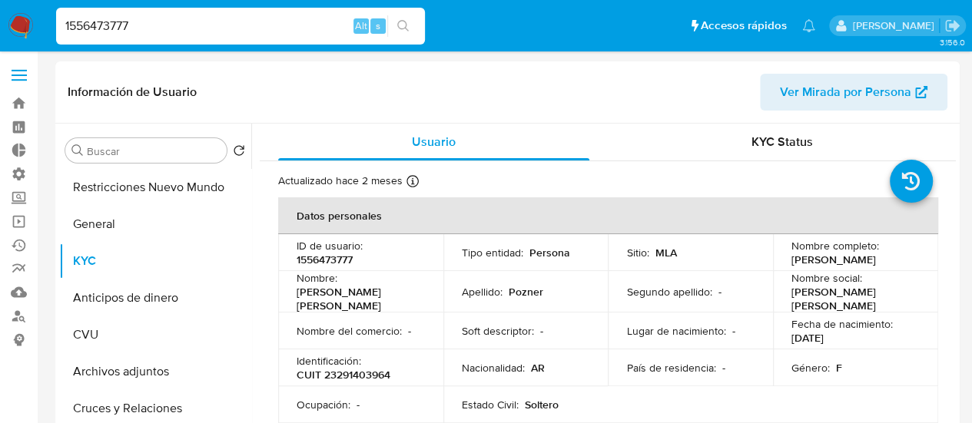
click at [173, 28] on input "1556473777" at bounding box center [240, 26] width 369 height 20
